Goal: Complete application form: Complete application form

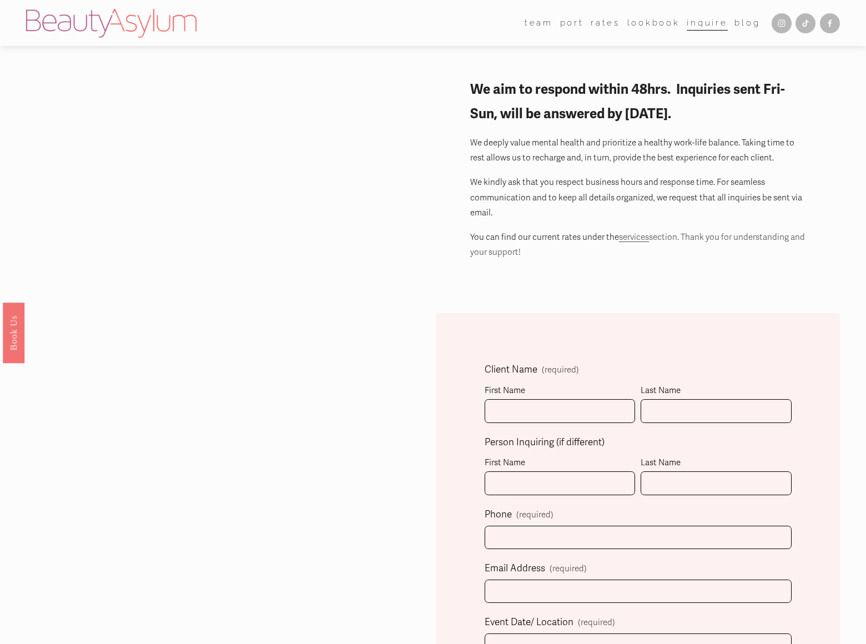
select select "Immediately"
select select "Please Select One"
type input "[PERSON_NAME]"
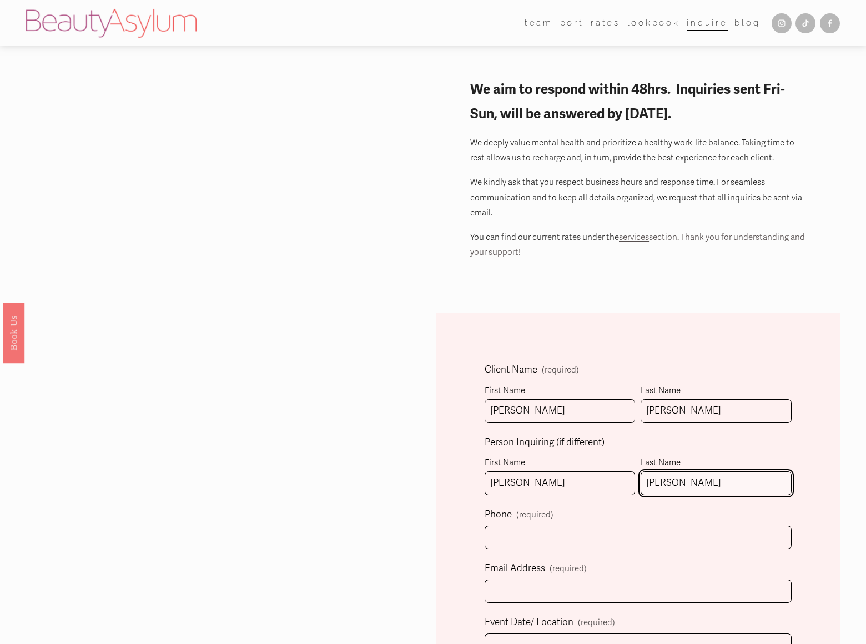
type input "[PERSON_NAME]"
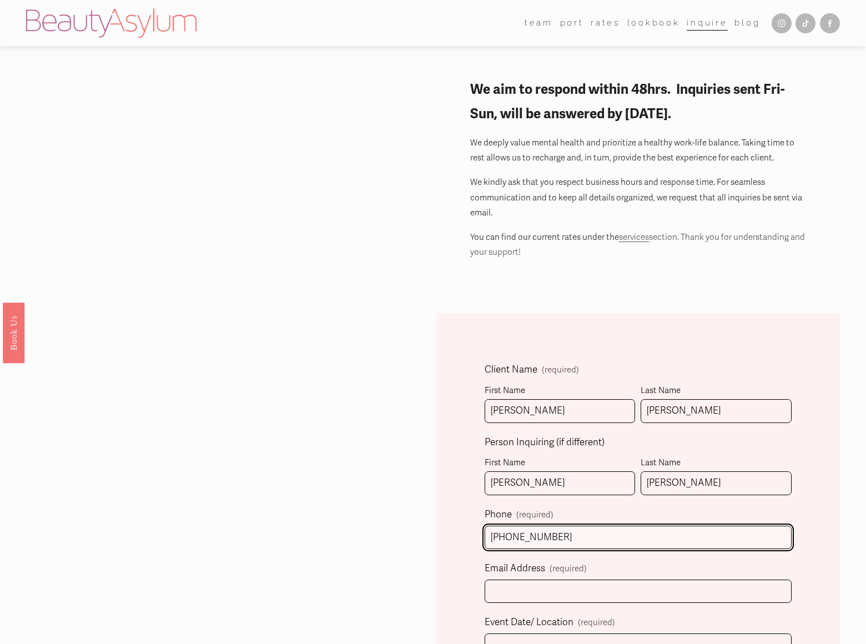
type input "[PHONE_NUMBER]"
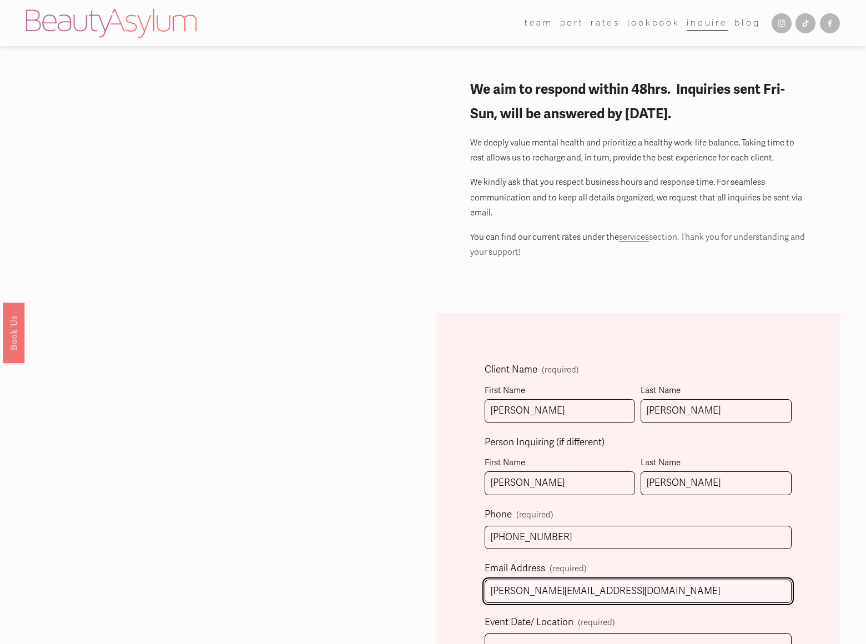
type input "[PERSON_NAME][EMAIL_ADDRESS][DOMAIN_NAME]"
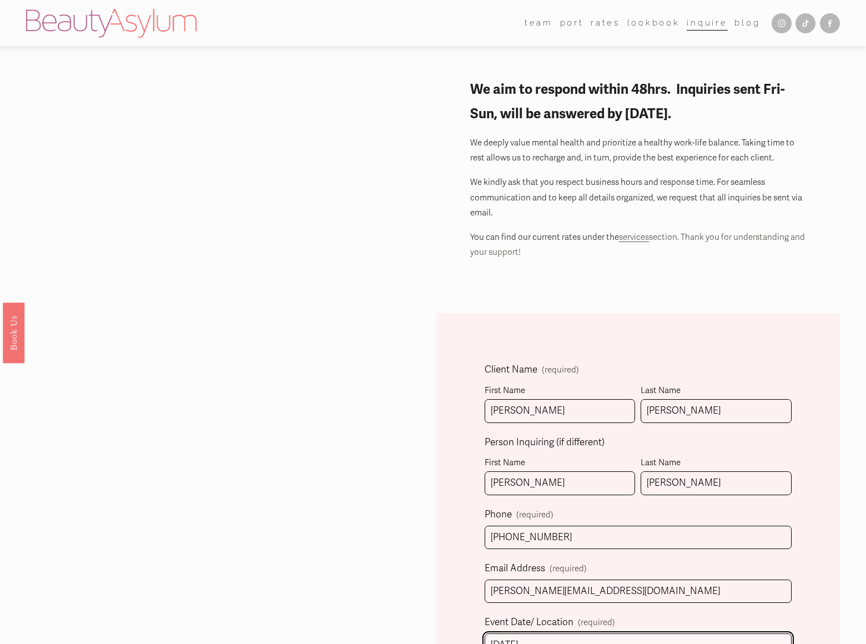
type input "[DATE]"
type input "banners"
type input "8054002077"
type textarea "We can place your website on top position in search engines without PPC. Just f…"
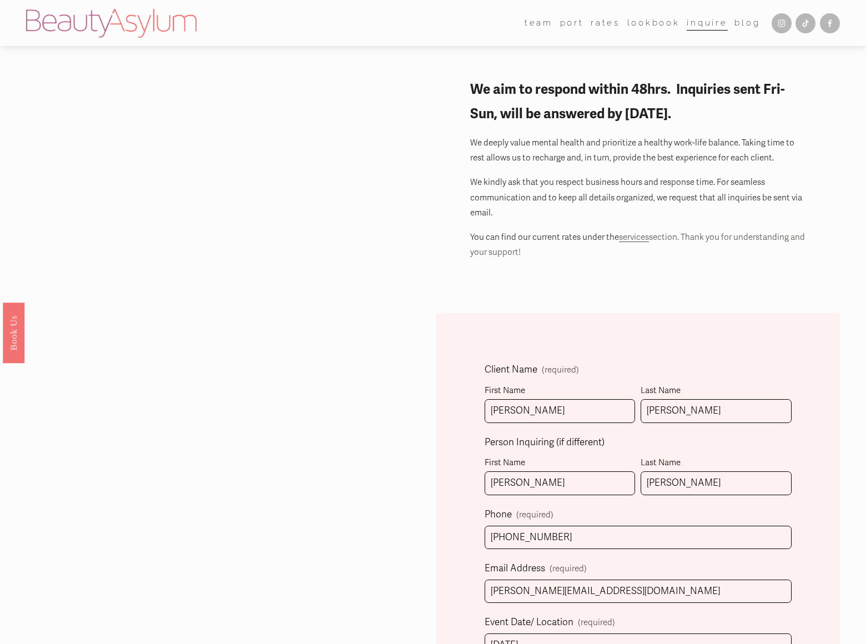
type input "banners"
